Goal: Task Accomplishment & Management: Use online tool/utility

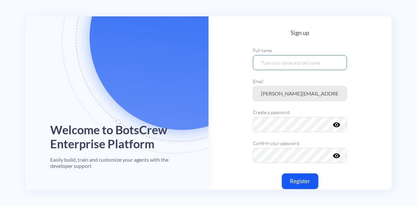
click at [307, 60] on input "text" at bounding box center [300, 62] width 94 height 15
type input "Щд"
type input "[PERSON_NAME]"
drag, startPoint x: 370, startPoint y: 103, endPoint x: 377, endPoint y: 104, distance: 6.5
click at [377, 104] on main "Sign up Full name Oleksa Hraban Email oleksa.hraban@botscrew.com Create a passw…" at bounding box center [299, 118] width 183 height 204
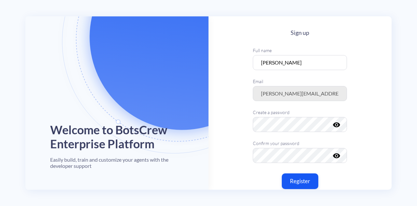
click at [336, 122] on icon "visibility" at bounding box center [337, 125] width 8 height 8
click at [399, 97] on div "Welcome to BotsCrew Enterprise Platform Easily build, train and customize your …" at bounding box center [208, 103] width 417 height 206
click at [303, 176] on button "Register" at bounding box center [300, 181] width 38 height 16
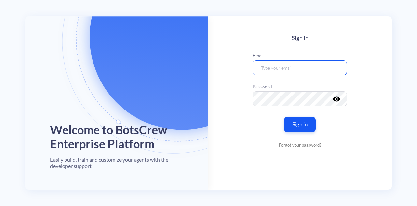
type input "[PERSON_NAME]"
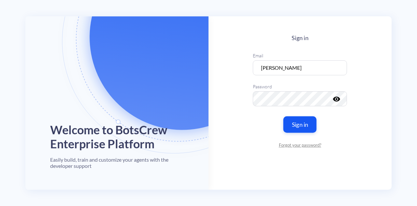
click at [308, 123] on button "Sign in" at bounding box center [299, 124] width 33 height 16
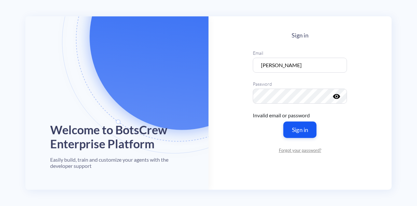
click at [303, 131] on button "Sign in" at bounding box center [299, 129] width 33 height 16
click at [337, 99] on icon "visibility" at bounding box center [337, 96] width 8 height 8
click at [337, 99] on icon "visibility_off" at bounding box center [337, 96] width 8 height 8
click at [303, 131] on button "Sign in" at bounding box center [299, 129] width 33 height 16
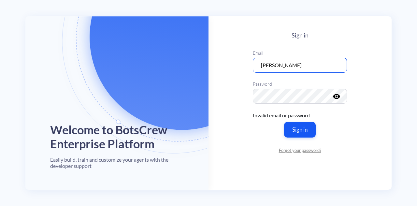
click at [305, 65] on input "[PERSON_NAME]" at bounding box center [300, 64] width 94 height 15
paste input "oleksa.hraban@botscrew.com"
type input "oleksa.hraban@botscrew.com"
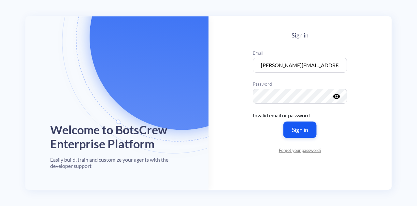
click at [299, 125] on button "Sign in" at bounding box center [299, 129] width 33 height 16
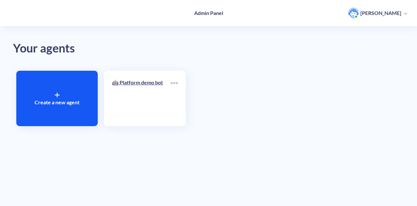
click at [220, 49] on div "Your agents" at bounding box center [208, 48] width 391 height 19
click at [69, 104] on p "Create a new agent" at bounding box center [57, 102] width 45 height 8
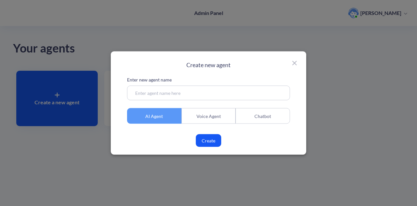
click at [146, 93] on input at bounding box center [208, 93] width 163 height 15
click at [198, 118] on div "Voice Agent" at bounding box center [208, 116] width 54 height 16
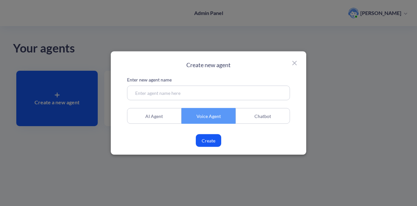
click at [256, 115] on div "Chatbot" at bounding box center [262, 116] width 54 height 16
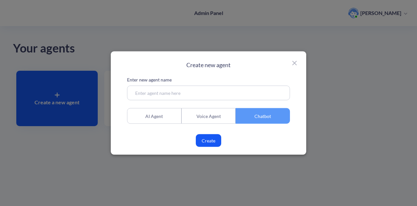
click at [159, 116] on div "AI Agent" at bounding box center [154, 116] width 54 height 16
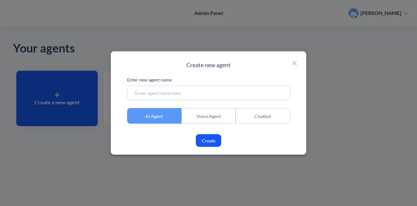
click at [173, 90] on input at bounding box center [208, 93] width 163 height 15
click at [294, 65] on div "Create new agent Enter new agent name AI Agent Voice Agent Chatbot Create" at bounding box center [208, 102] width 195 height 103
click at [294, 65] on icon at bounding box center [294, 63] width 8 height 8
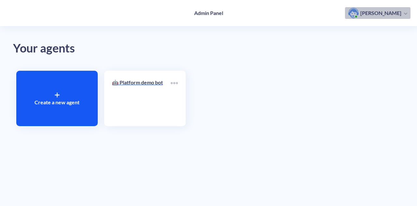
click at [392, 9] on p "[PERSON_NAME]" at bounding box center [380, 12] width 41 height 7
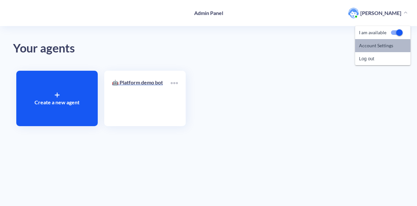
click at [366, 46] on link "Account Settings" at bounding box center [376, 45] width 34 height 91
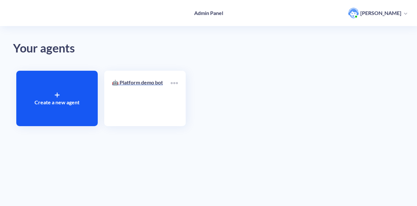
click at [138, 41] on div "Your agents" at bounding box center [208, 48] width 391 height 19
click at [56, 95] on icon at bounding box center [57, 95] width 4 height 0
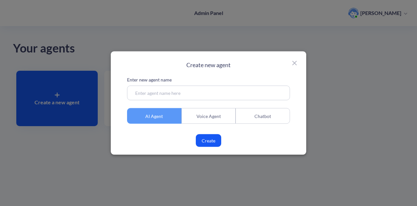
click at [137, 93] on input at bounding box center [208, 93] width 163 height 15
type input "т"
type input "oel"
type input "oleksa test bot"
click at [210, 142] on button "Create" at bounding box center [208, 140] width 25 height 13
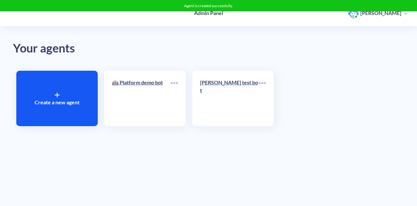
click at [228, 84] on p "oleksa test bot" at bounding box center [229, 86] width 59 height 16
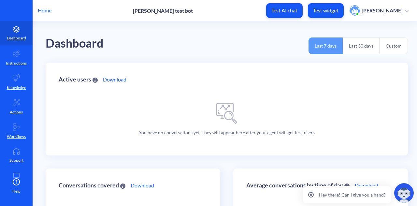
scroll to position [0, 0]
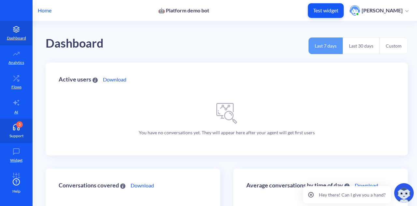
click at [13, 126] on icon at bounding box center [16, 127] width 13 height 7
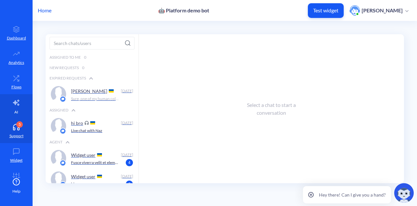
click at [13, 99] on icon at bounding box center [16, 103] width 8 height 8
